Goal: Navigation & Orientation: Find specific page/section

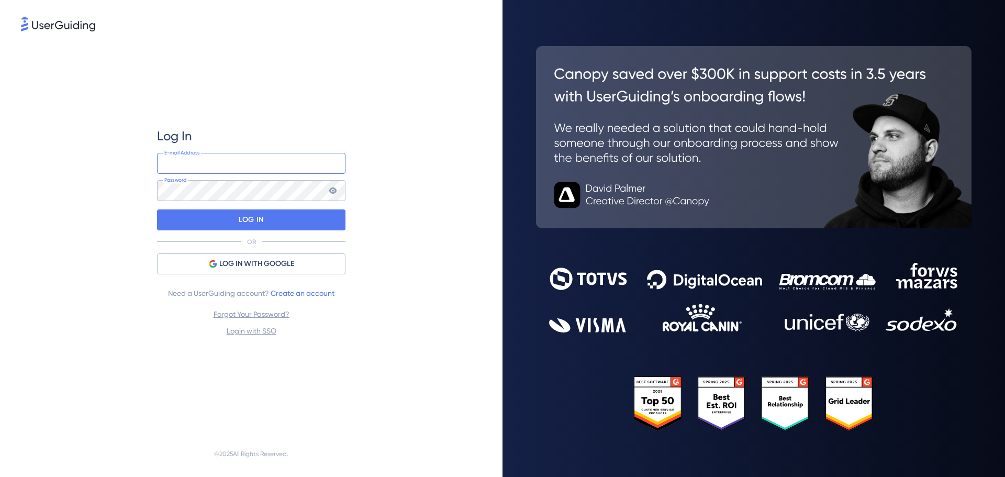
click at [227, 169] on input "email" at bounding box center [251, 163] width 188 height 21
click at [65, 176] on div "Log In E-mail Address Password LOG IN OR LOG IN WITH GOOGLE Need a UserGuiding …" at bounding box center [251, 232] width 461 height 397
click at [263, 263] on span "LOG IN WITH GOOGLE" at bounding box center [256, 264] width 75 height 13
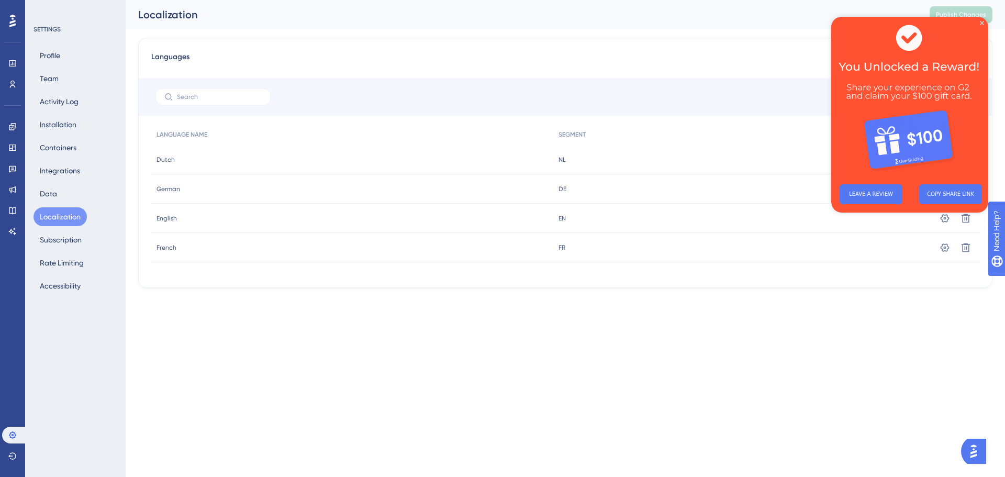
click at [821, 0] on html "Performance Users Engagement Widgets Feedback Product Updates Knowledge Base AI…" at bounding box center [502, 0] width 1005 height 0
click at [980, 23] on div "LEAVE A REVIEW COPY SHARE LINK" at bounding box center [909, 115] width 157 height 196
click at [983, 21] on icon "Close Preview" at bounding box center [982, 23] width 4 height 4
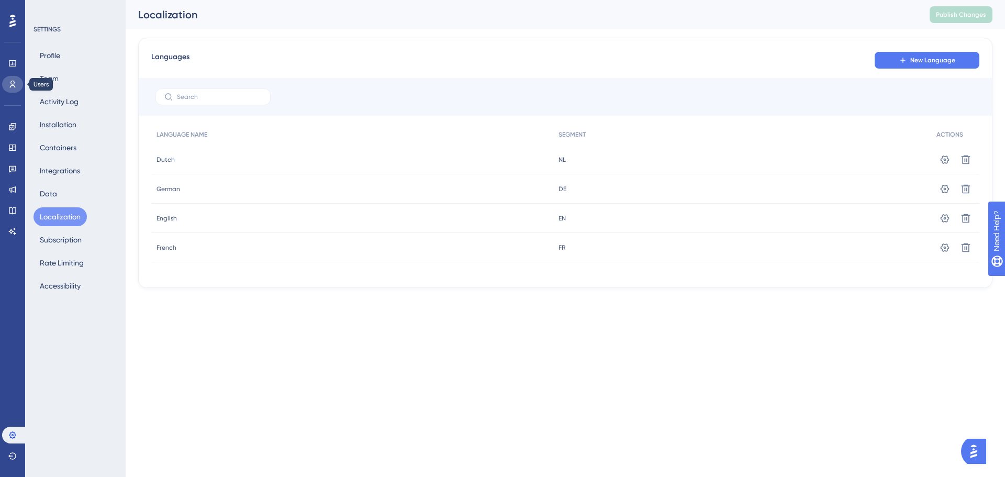
click at [9, 80] on icon at bounding box center [12, 84] width 8 height 8
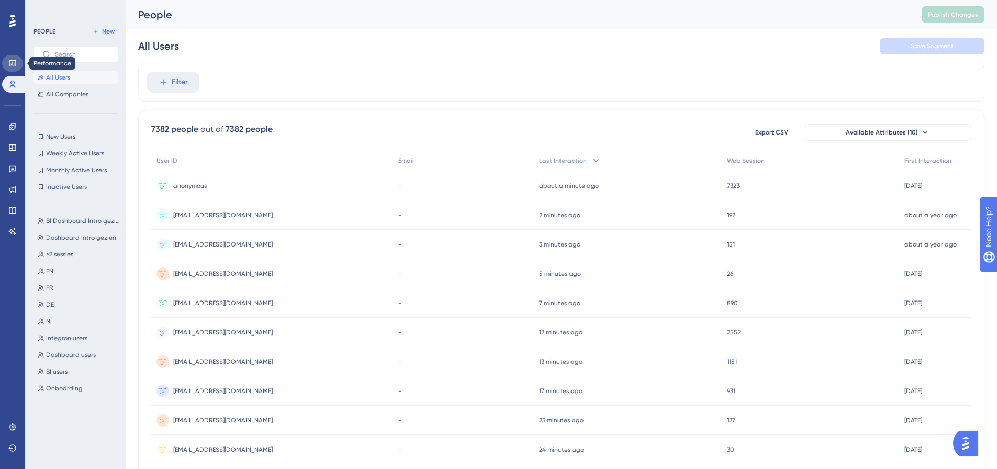
click at [15, 61] on icon at bounding box center [12, 63] width 7 height 6
